Goal: Information Seeking & Learning: Learn about a topic

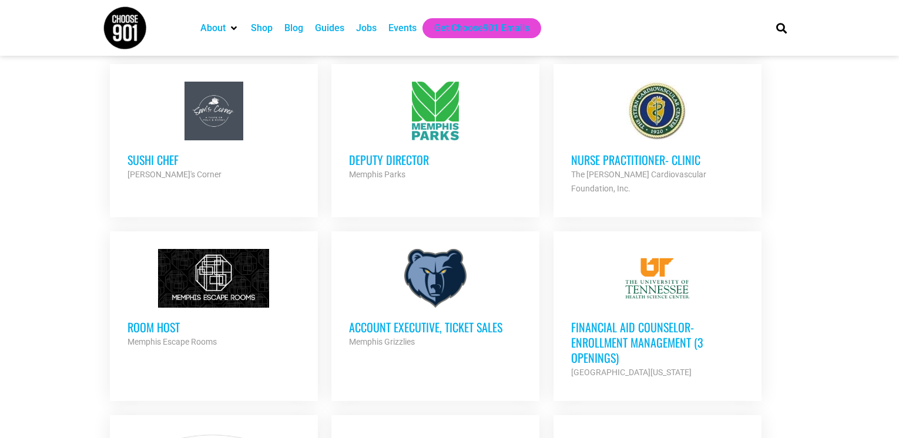
scroll to position [862, 0]
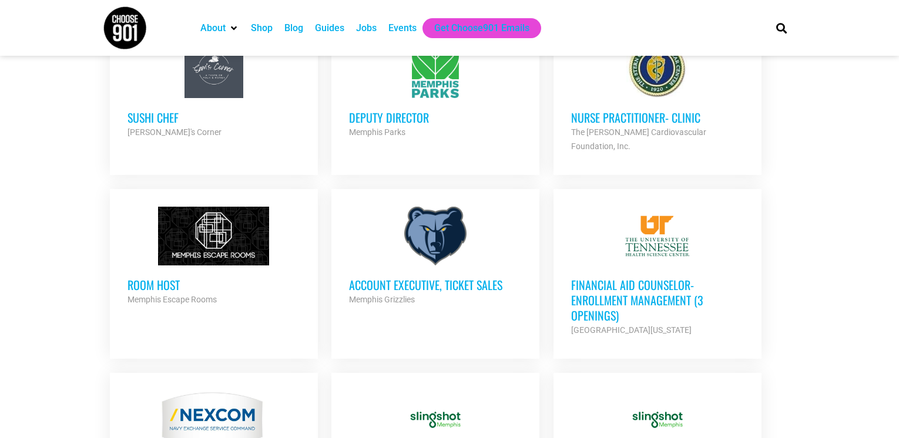
click at [430, 277] on h3 "Account Executive, Ticket Sales" at bounding box center [435, 284] width 173 height 15
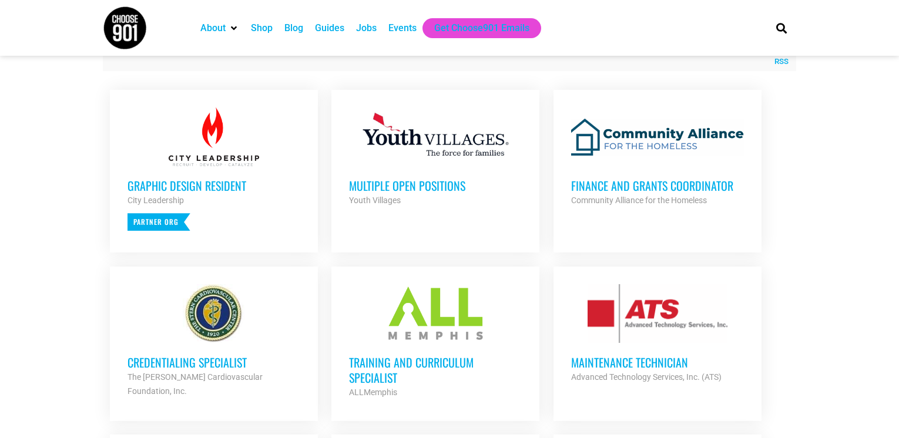
scroll to position [437, 0]
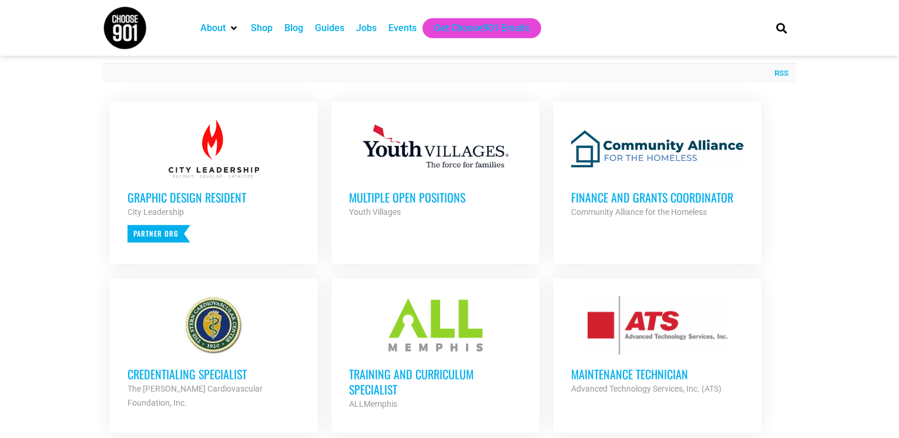
click at [377, 211] on strong "Youth Villages" at bounding box center [375, 211] width 52 height 9
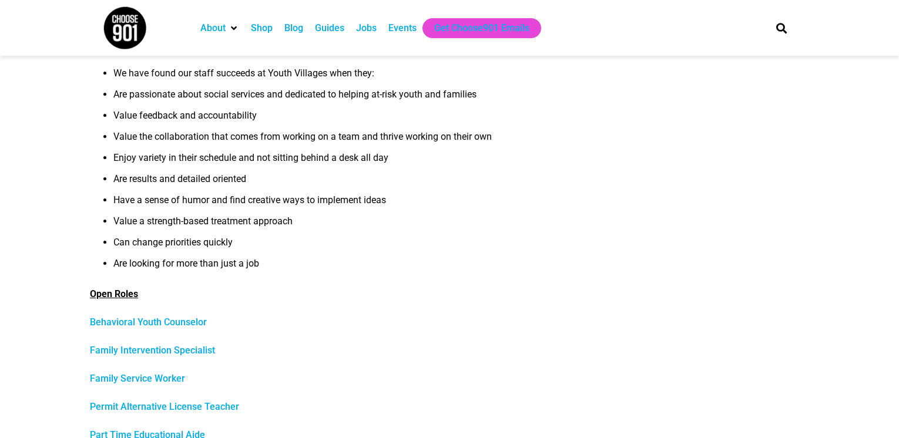
scroll to position [178, 0]
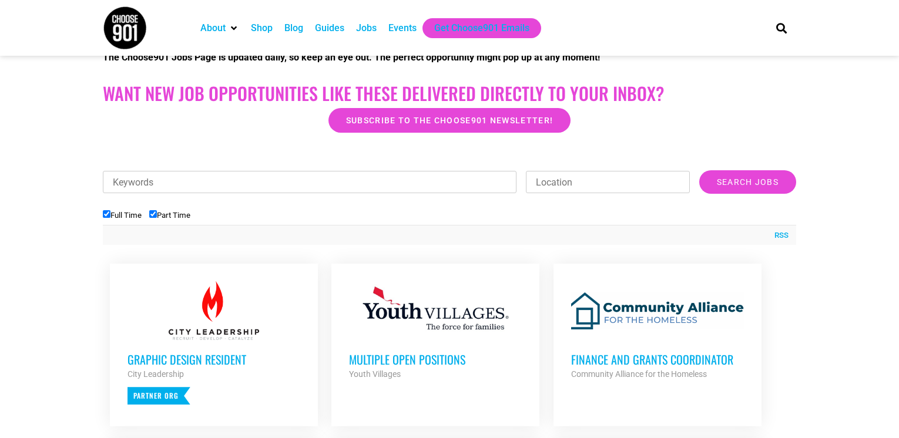
scroll to position [257, 0]
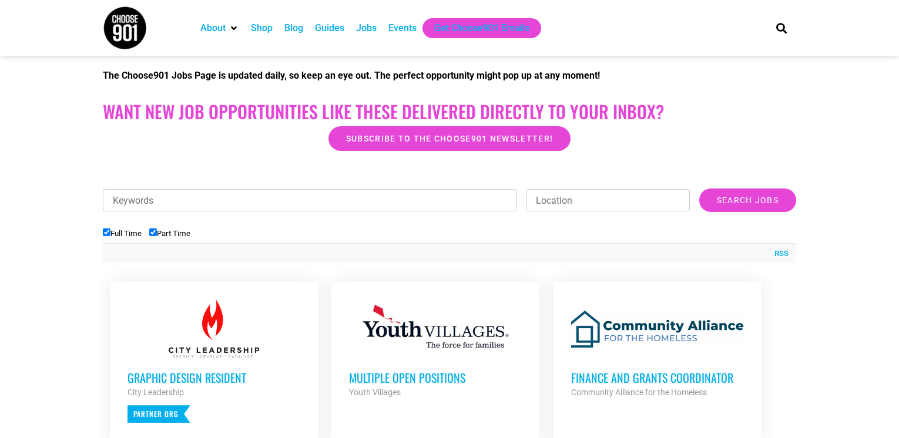
click at [109, 201] on input "Keywords" at bounding box center [309, 200] width 413 height 22
type input "resturtant"
click at [738, 201] on input "Search Jobs" at bounding box center [747, 200] width 97 height 23
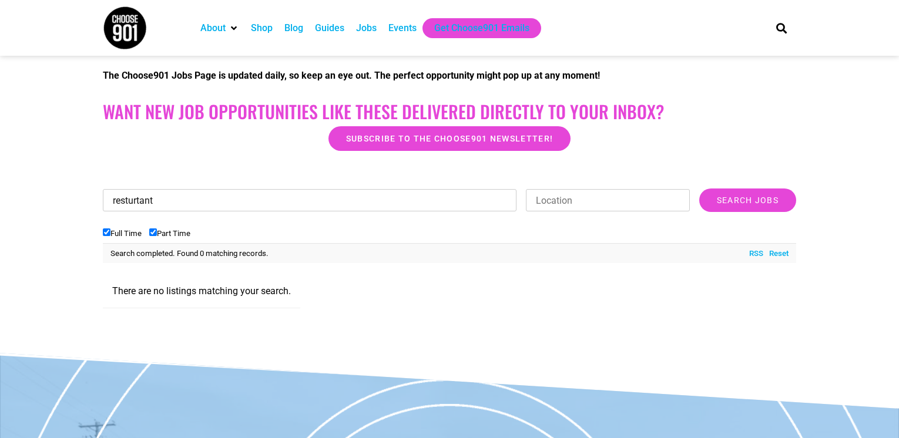
drag, startPoint x: 157, startPoint y: 203, endPoint x: -18, endPoint y: 216, distance: 175.5
click at [0, 216] on html "About Contact Us Donate Shop Blog Guides Jobs Events Get Choose901 Emails Searc…" at bounding box center [449, 233] width 899 height 980
click at [752, 200] on input "Search Jobs" at bounding box center [747, 200] width 97 height 23
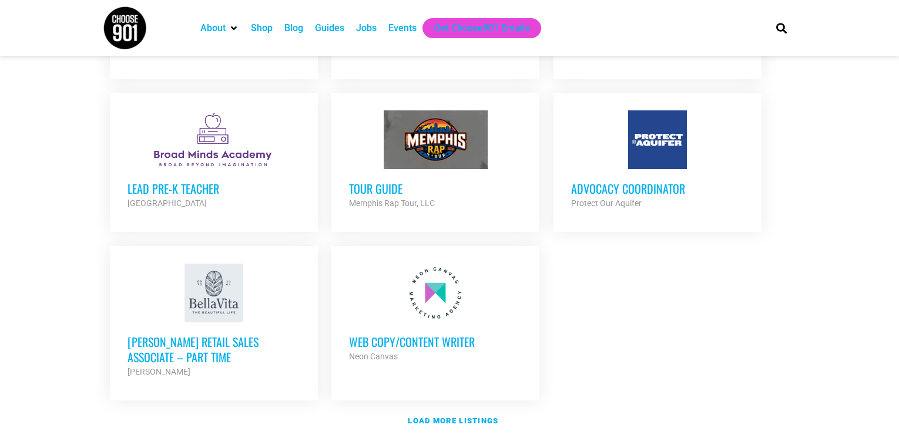
scroll to position [1291, 0]
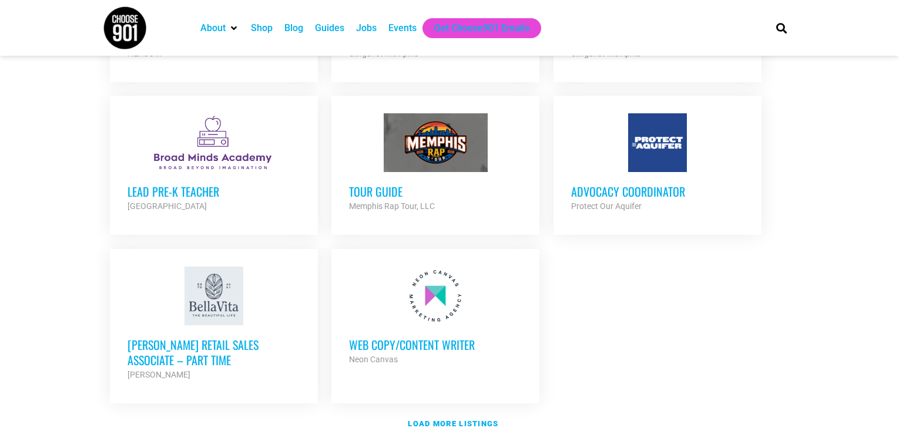
click at [430, 130] on div at bounding box center [435, 142] width 173 height 59
click at [614, 184] on h3 "Advocacy Coordinator" at bounding box center [657, 191] width 173 height 15
click at [448, 419] on strong "Load more listings" at bounding box center [453, 423] width 90 height 9
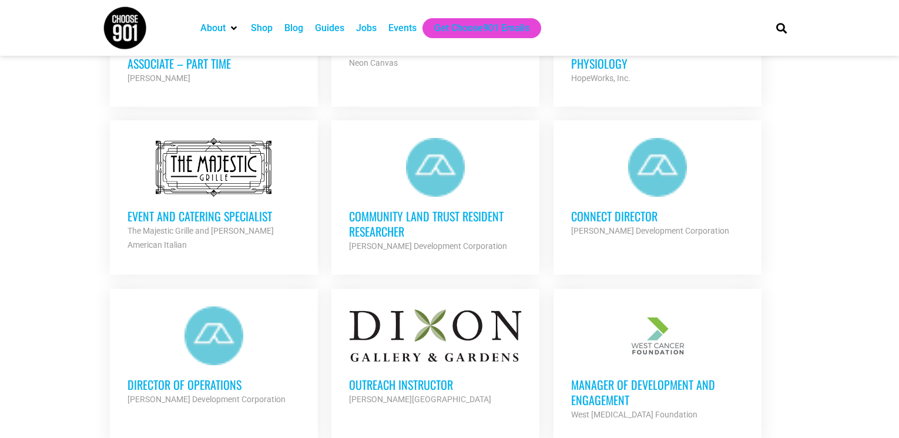
scroll to position [1597, 0]
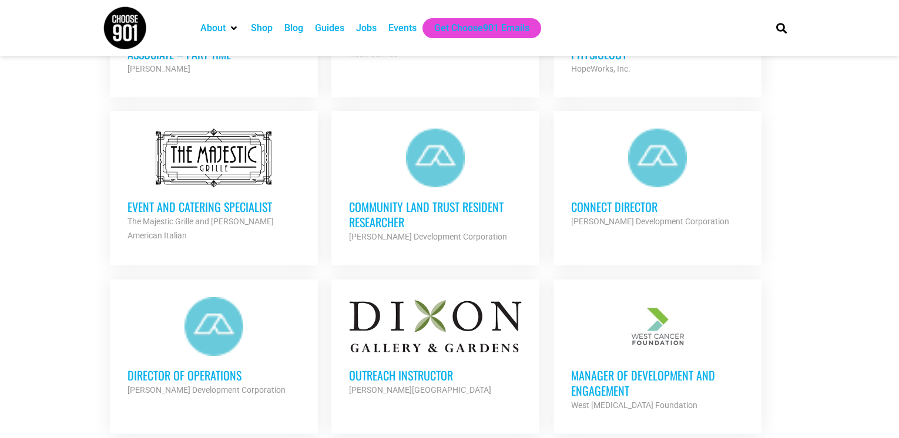
click at [198, 187] on div "Event and Catering Specialist The Majestic Grille and Cocozza American Italian …" at bounding box center [213, 214] width 173 height 55
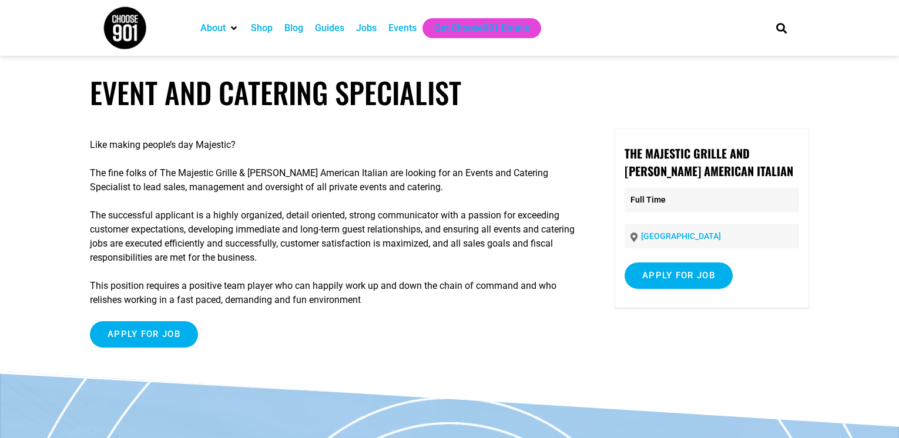
drag, startPoint x: 39, startPoint y: 1, endPoint x: 64, endPoint y: 52, distance: 57.5
click at [52, 39] on section "About Contact Us Donate Shop Blog Guides Jobs Events Get Choose901 Emails Search" at bounding box center [449, 28] width 899 height 56
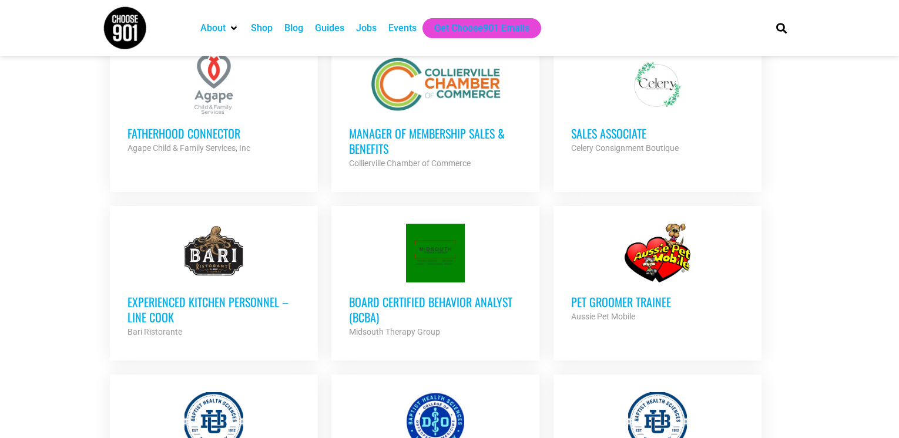
scroll to position [2017, 0]
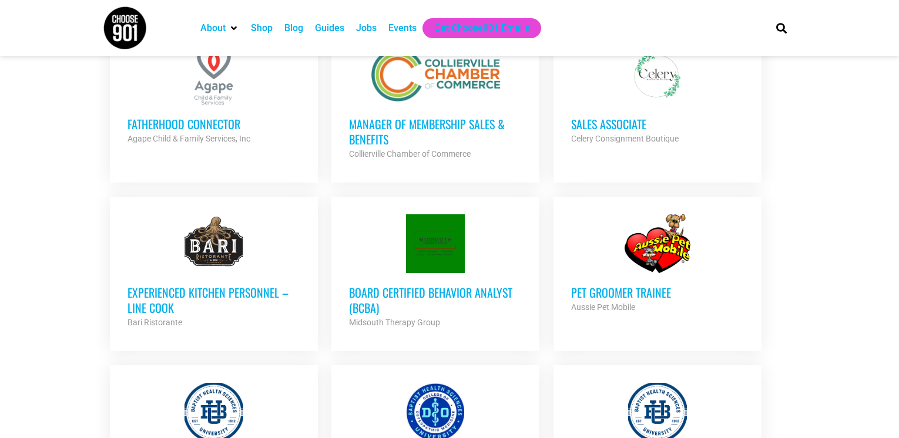
click at [188, 285] on h3 "Experienced Kitchen Personnel – Line Cook" at bounding box center [213, 300] width 173 height 31
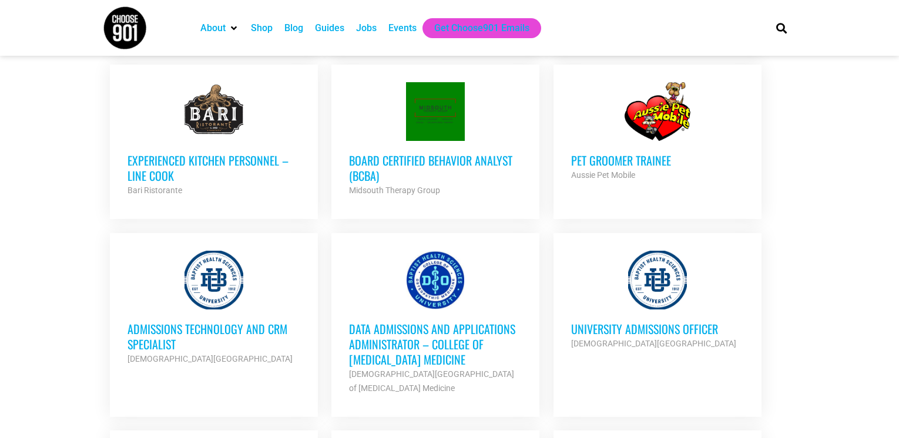
scroll to position [2140, 0]
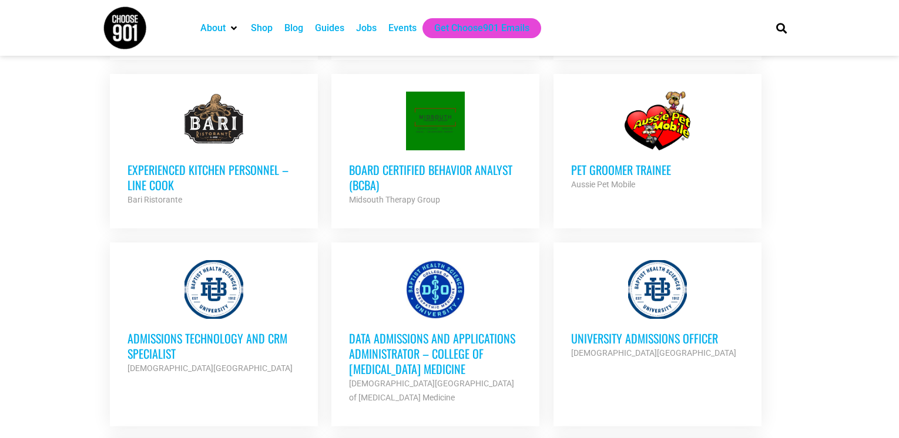
click at [622, 162] on h3 "Pet Groomer Trainee" at bounding box center [657, 169] width 173 height 15
click at [655, 117] on div at bounding box center [657, 121] width 173 height 59
click at [610, 162] on h3 "Pet Groomer Trainee" at bounding box center [657, 169] width 173 height 15
click at [604, 180] on strong "Aussie Pet Mobile" at bounding box center [603, 184] width 64 height 9
click at [628, 206] on li "Pet Groomer Trainee Aussie Pet Mobile Partner Org Full Time" at bounding box center [657, 151] width 208 height 154
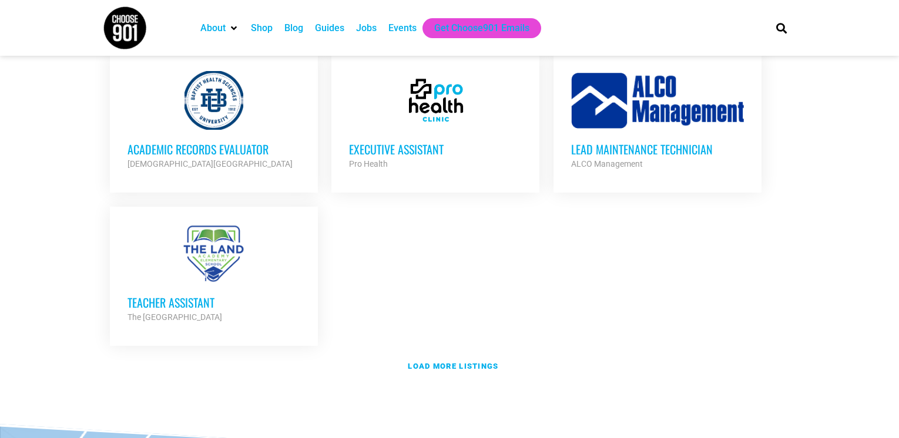
scroll to position [2531, 0]
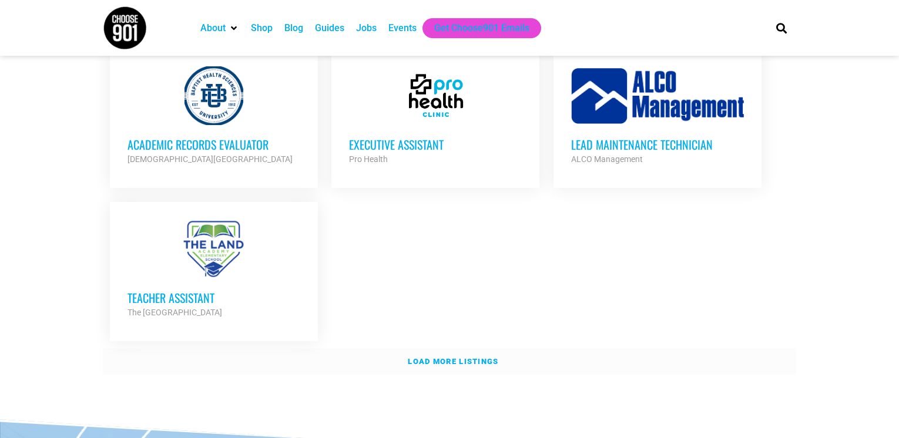
click at [454, 357] on strong "Load more listings" at bounding box center [453, 361] width 90 height 9
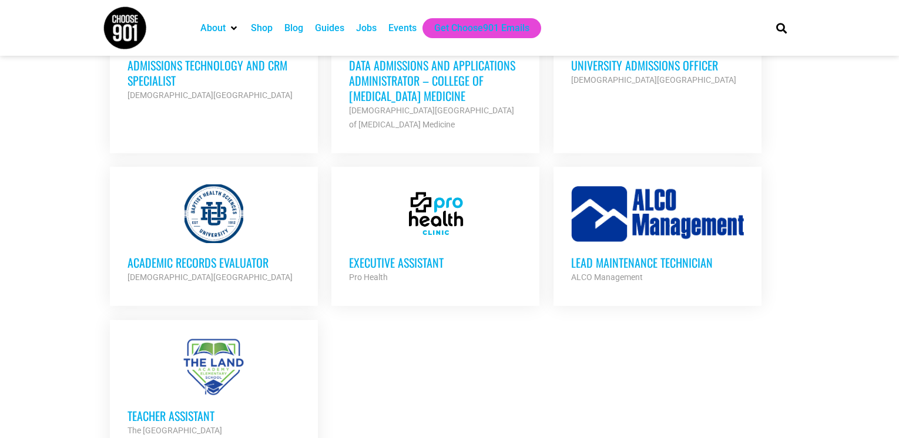
scroll to position [2408, 0]
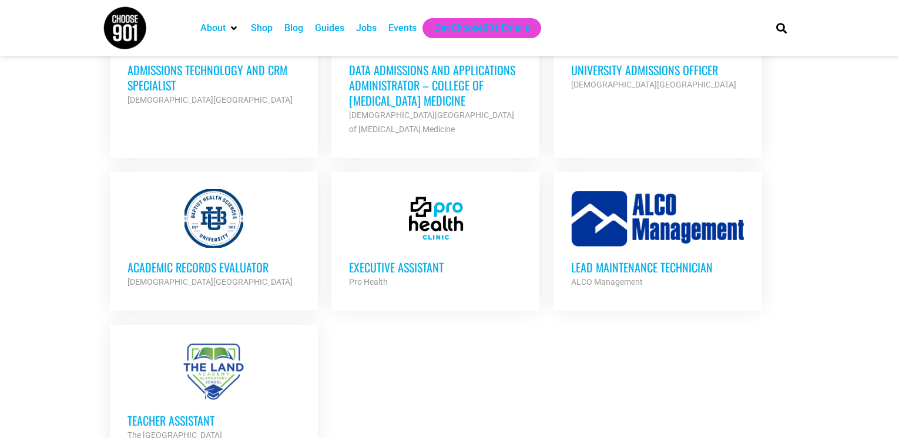
click at [368, 28] on div "Jobs" at bounding box center [366, 28] width 21 height 14
